Goal: Find specific page/section: Find specific page/section

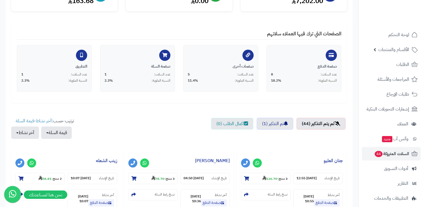
scroll to position [89, 0]
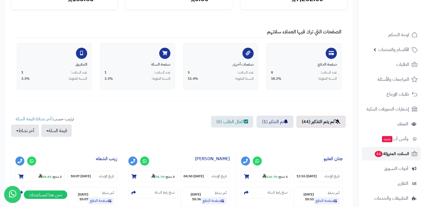
click at [384, 155] on span "السلات المتروكة 44" at bounding box center [391, 154] width 35 height 8
